Goal: Transaction & Acquisition: Purchase product/service

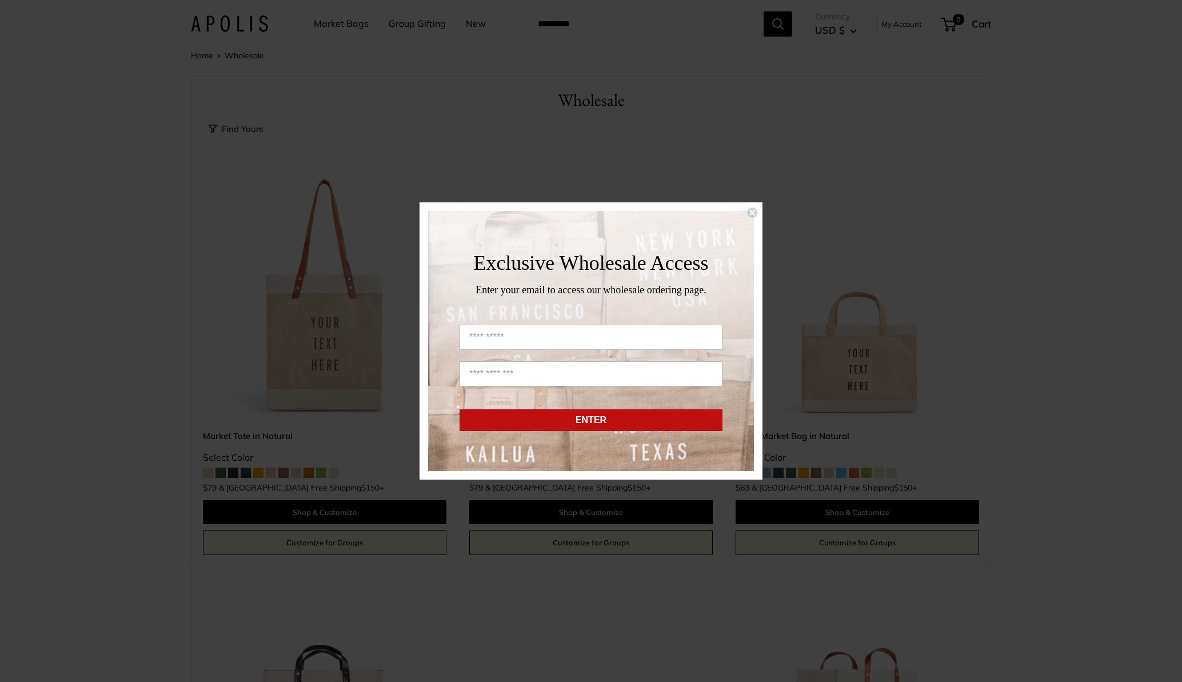
click at [754, 215] on circle "Close dialog" at bounding box center [752, 213] width 11 height 11
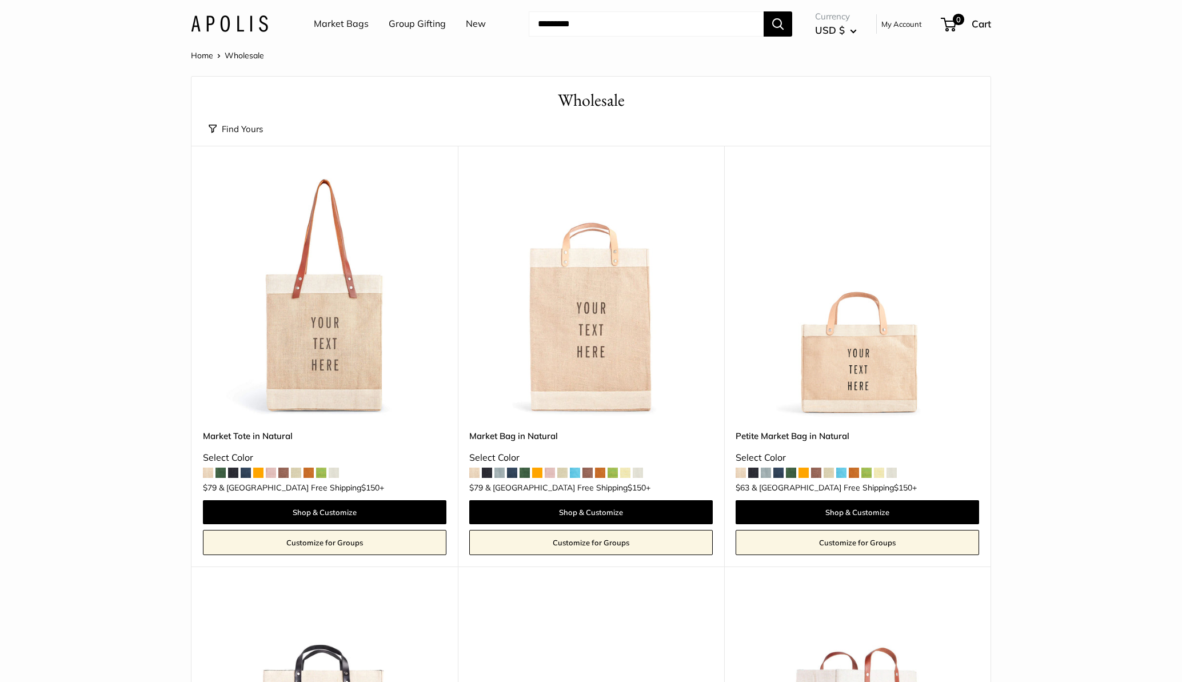
click at [0, 0] on img at bounding box center [0, 0] width 0 height 0
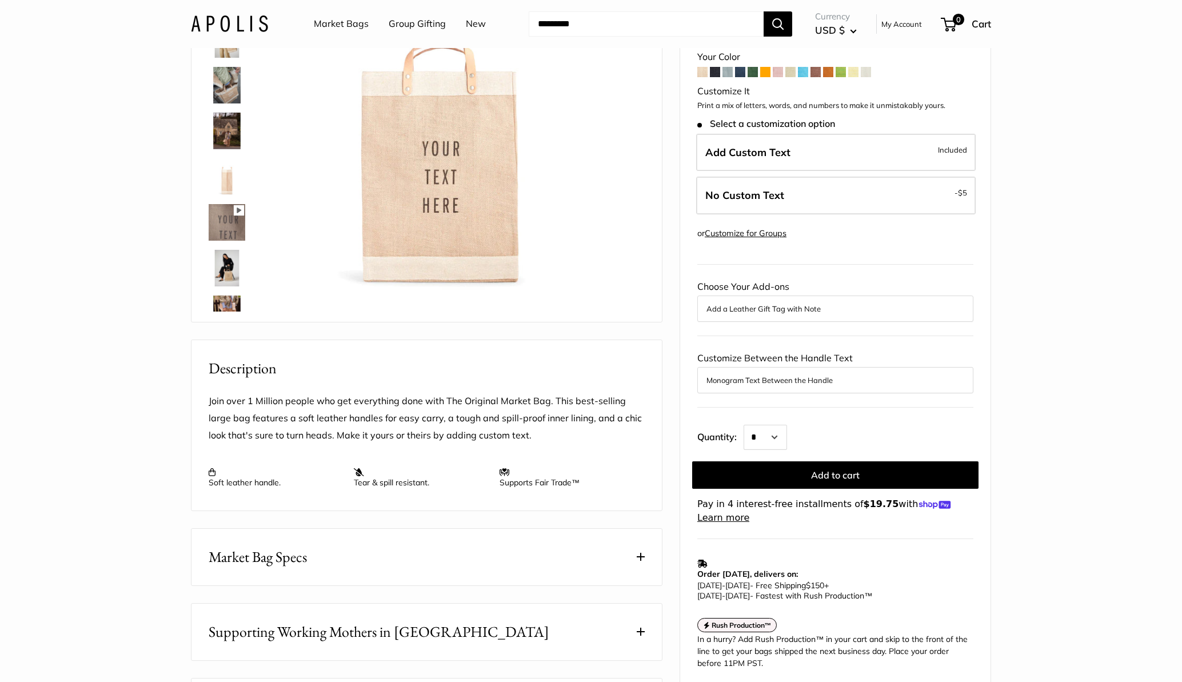
scroll to position [53, 0]
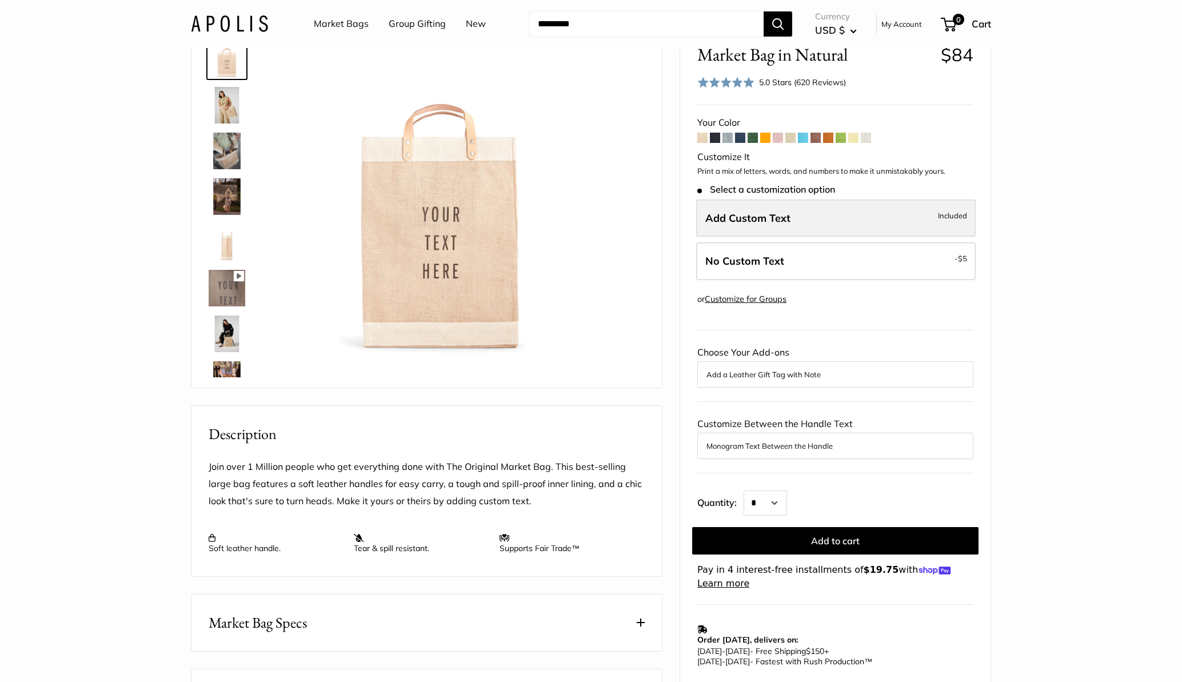
click at [942, 223] on label "Add Custom Text Included" at bounding box center [836, 219] width 280 height 38
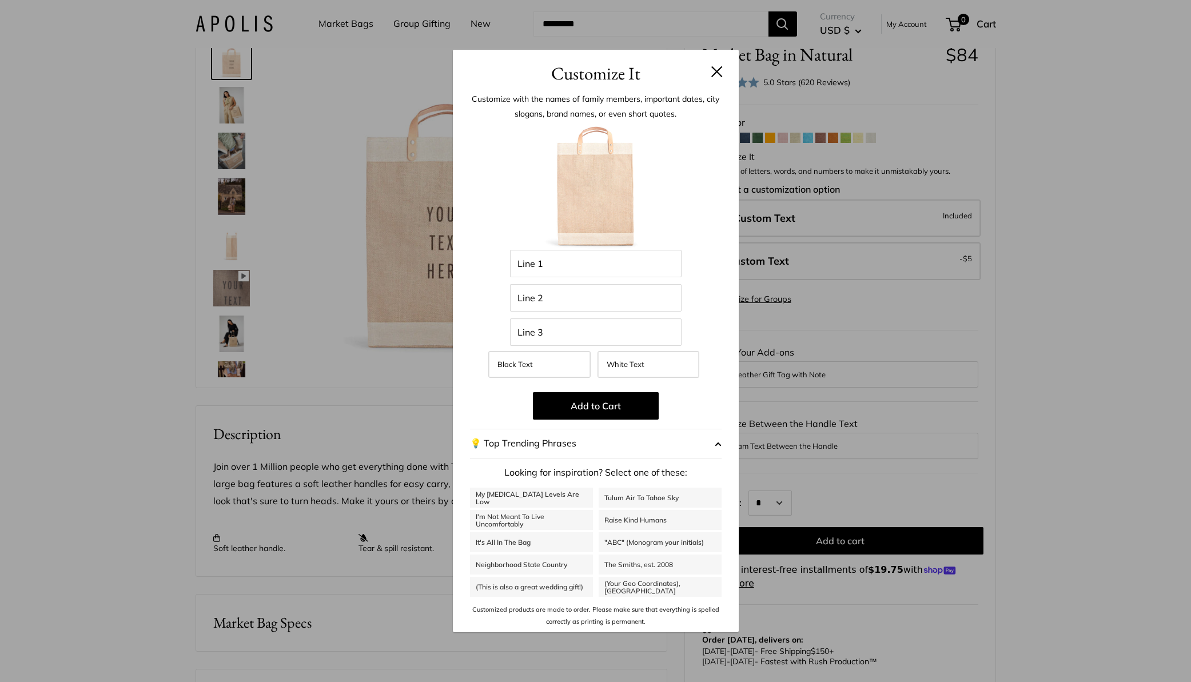
click at [713, 71] on button at bounding box center [716, 71] width 11 height 11
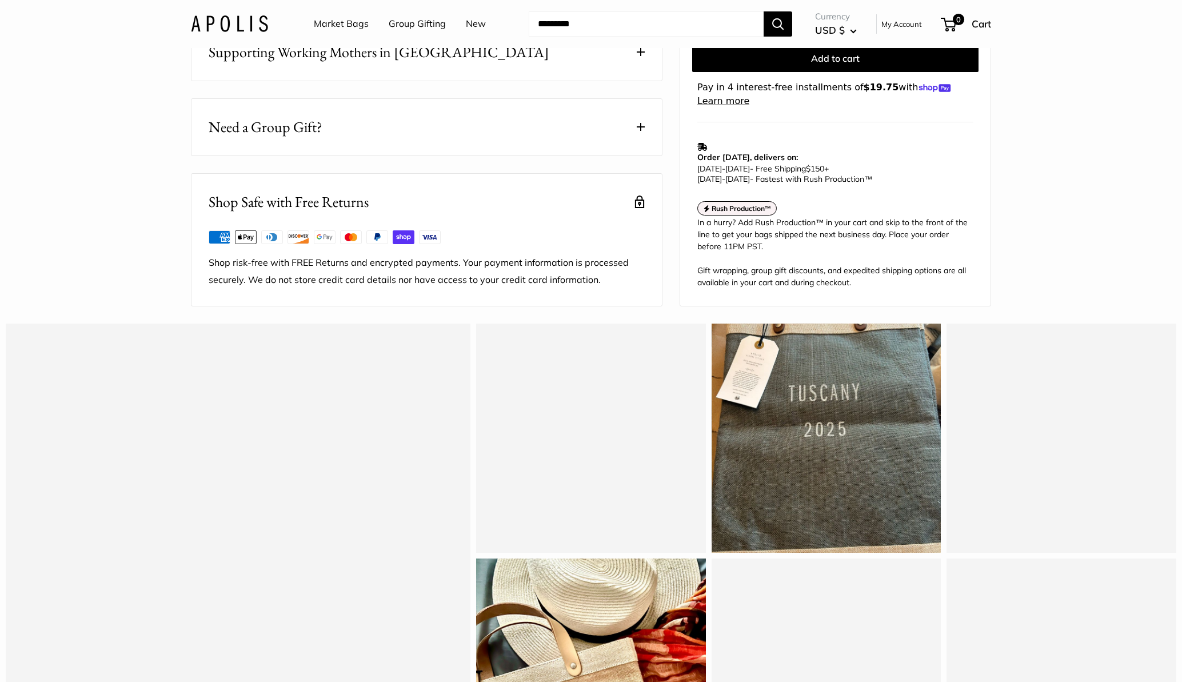
scroll to position [0, 0]
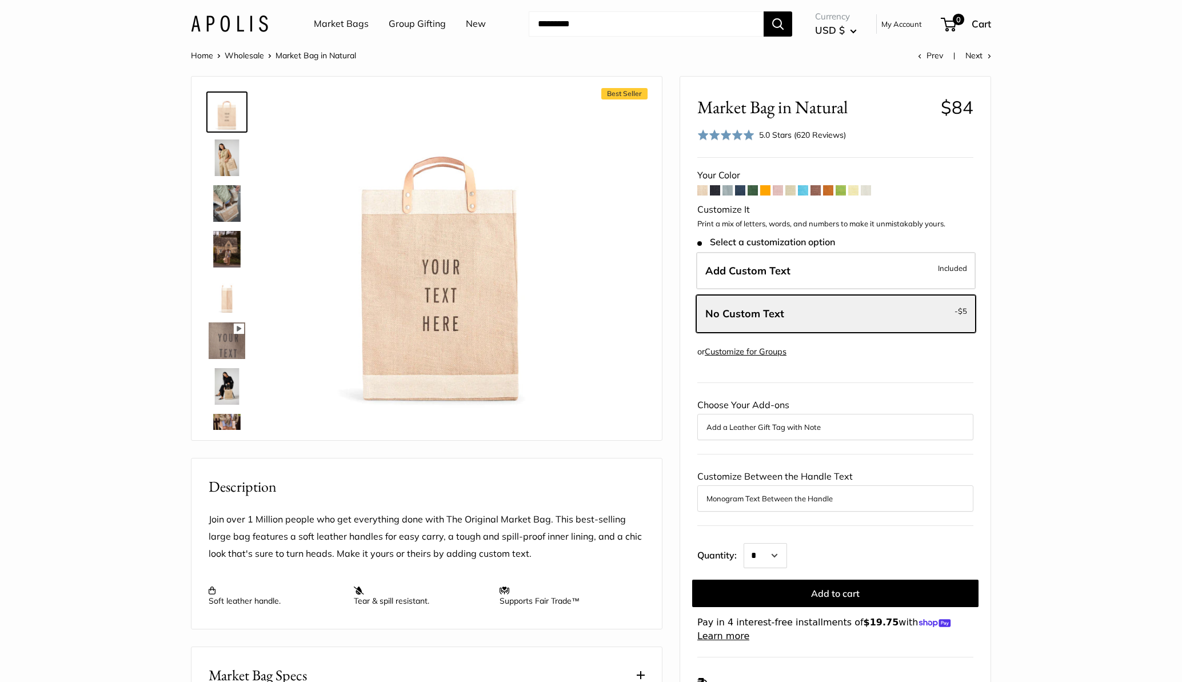
click at [250, 18] on img at bounding box center [229, 23] width 77 height 17
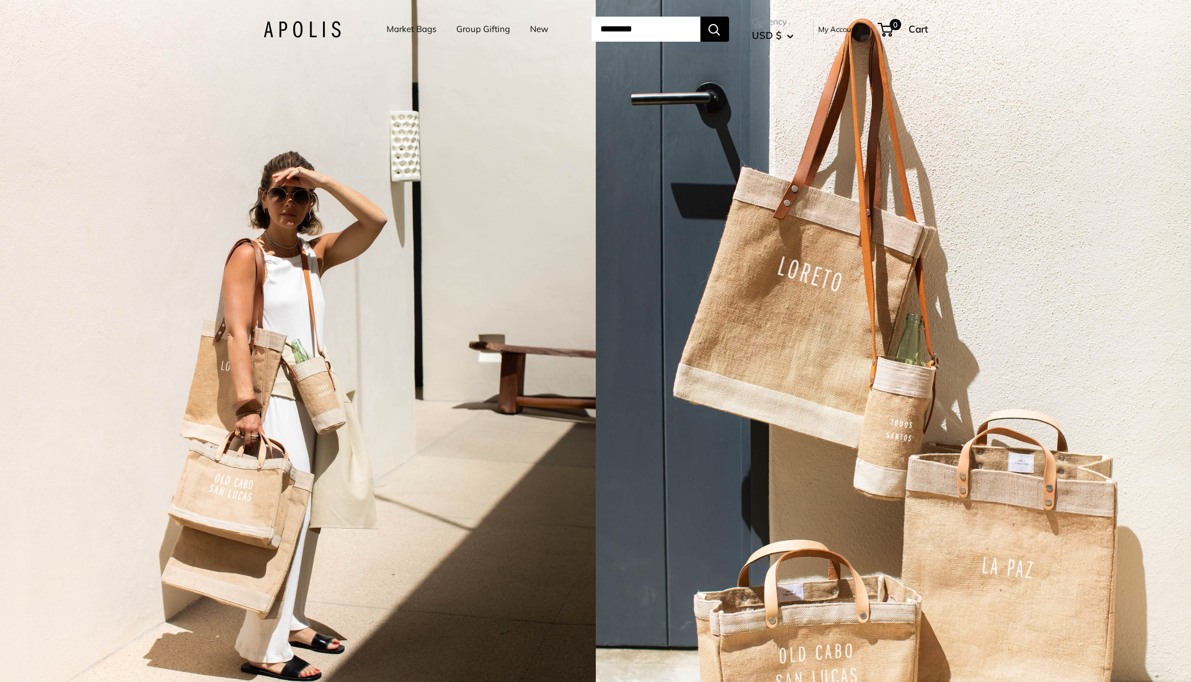
click at [834, 27] on link "My Account" at bounding box center [838, 29] width 41 height 14
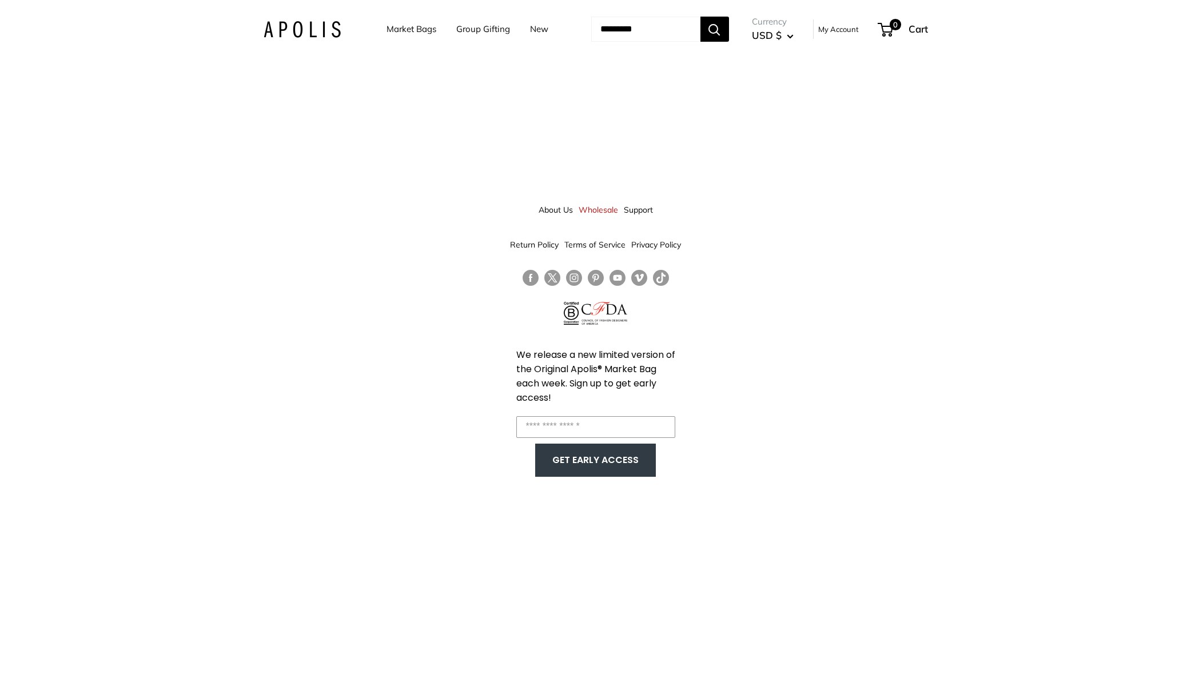
click at [609, 209] on link "Wholesale" at bounding box center [598, 210] width 39 height 21
